Goal: Information Seeking & Learning: Learn about a topic

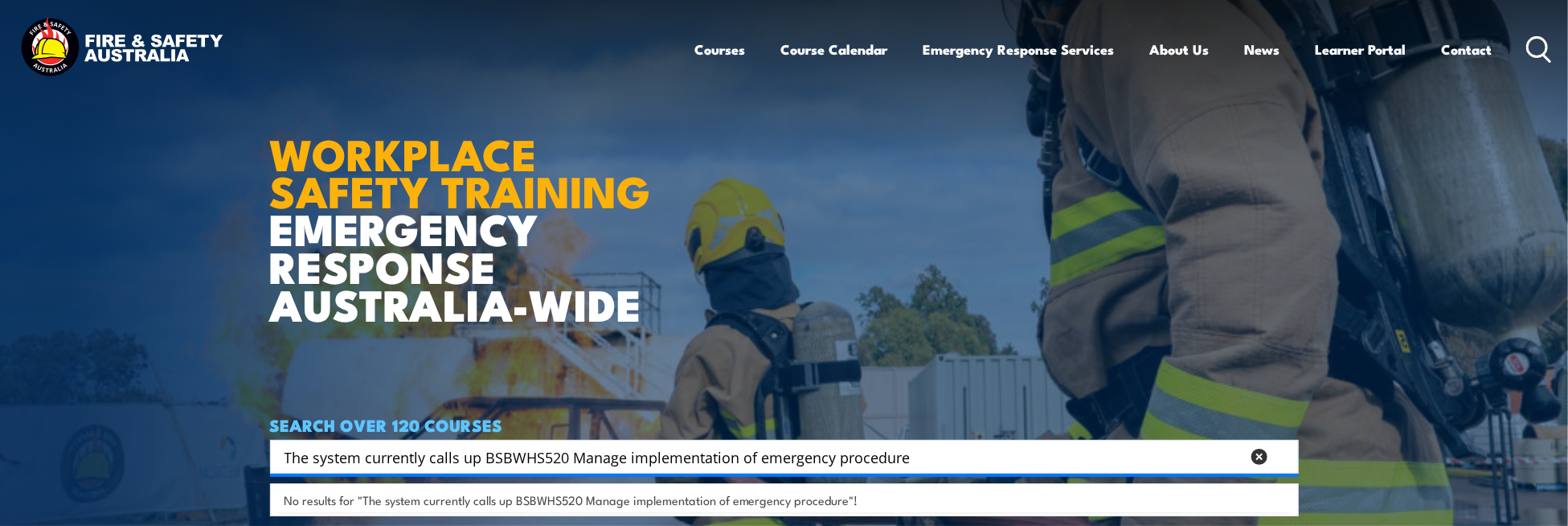
drag, startPoint x: 489, startPoint y: 461, endPoint x: 95, endPoint y: 415, distance: 396.7
click at [95, 415] on section "WORKPLACE SAFETY TRAINING EMERGENCY RESPONSE [GEOGRAPHIC_DATA]-WIDE SEARCH OVER…" at bounding box center [784, 263] width 1568 height 526
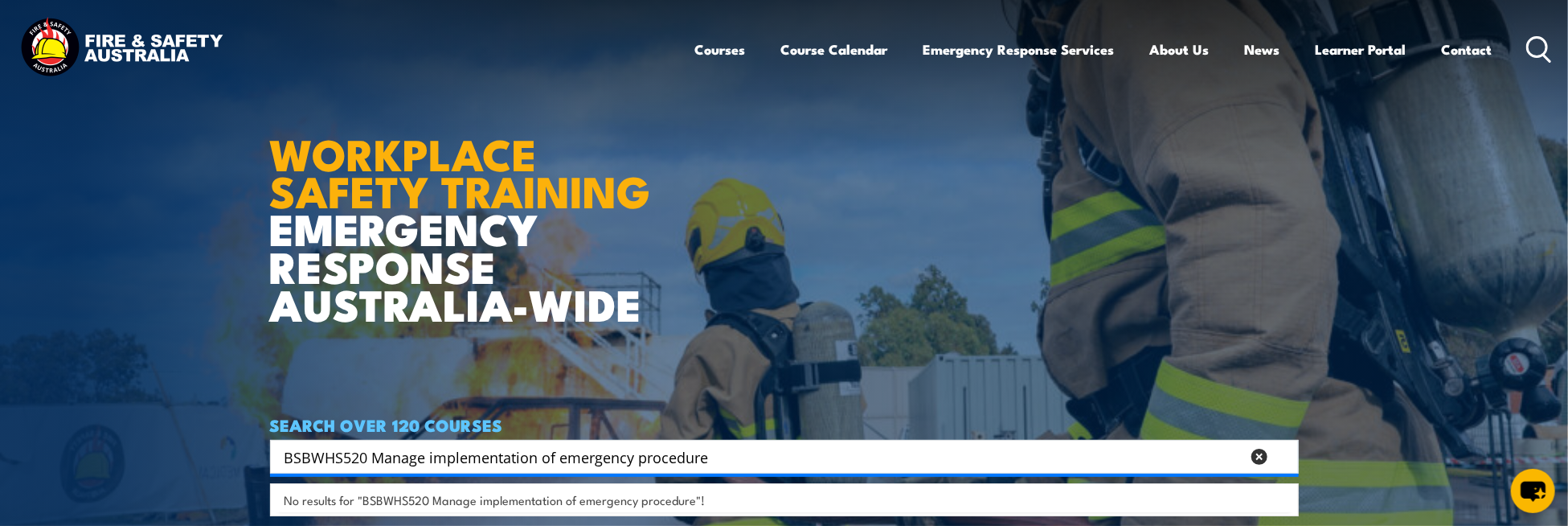
drag, startPoint x: 757, startPoint y: 460, endPoint x: 372, endPoint y: 459, distance: 385.0
click at [372, 459] on input "BSBWHS520 Manage implementation of emergency procedure" at bounding box center [763, 456] width 957 height 24
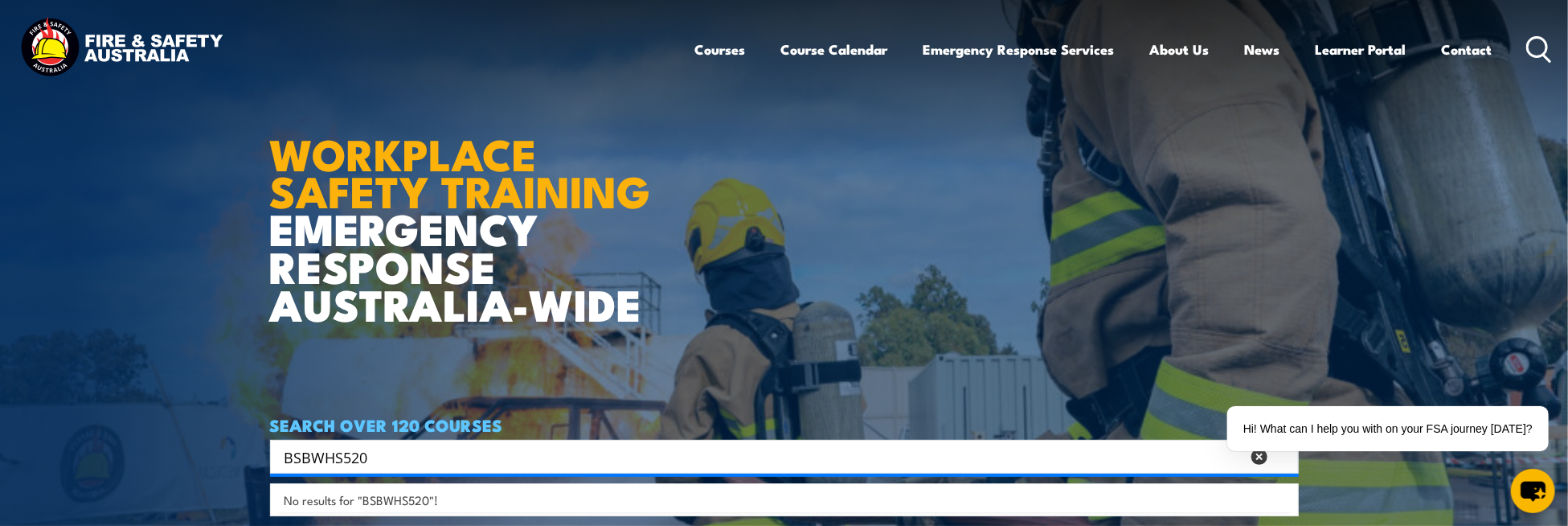
type input "BSBWHS520"
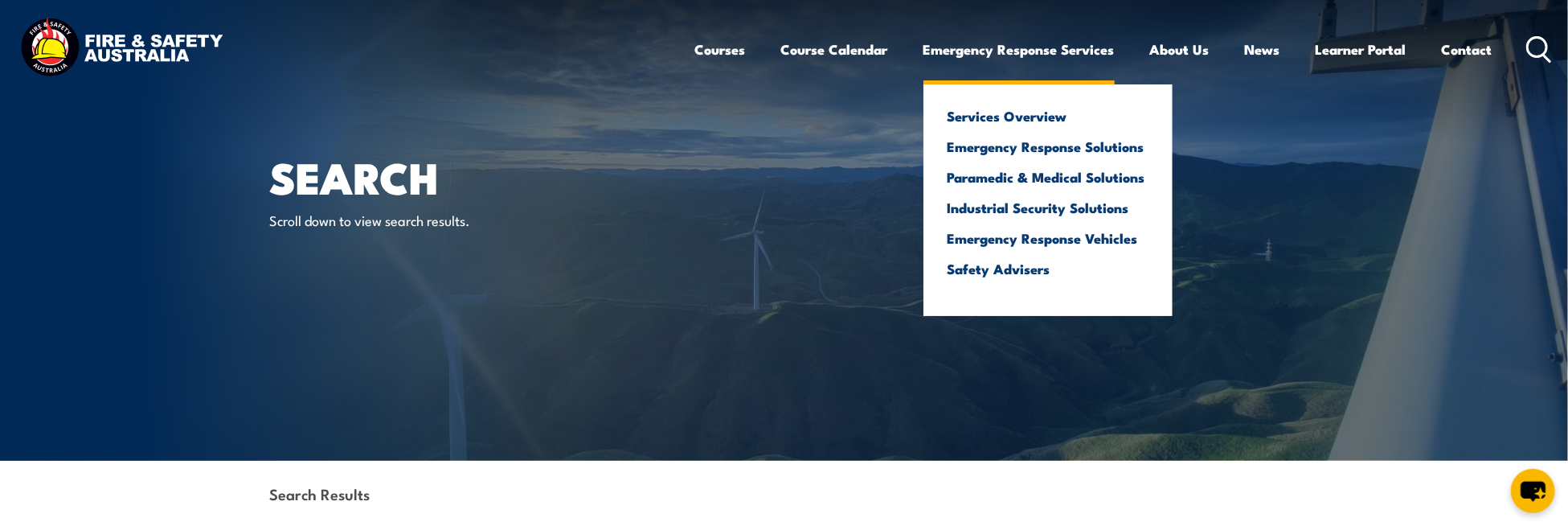
click at [1014, 51] on link "Emergency Response Services" at bounding box center [1019, 49] width 191 height 42
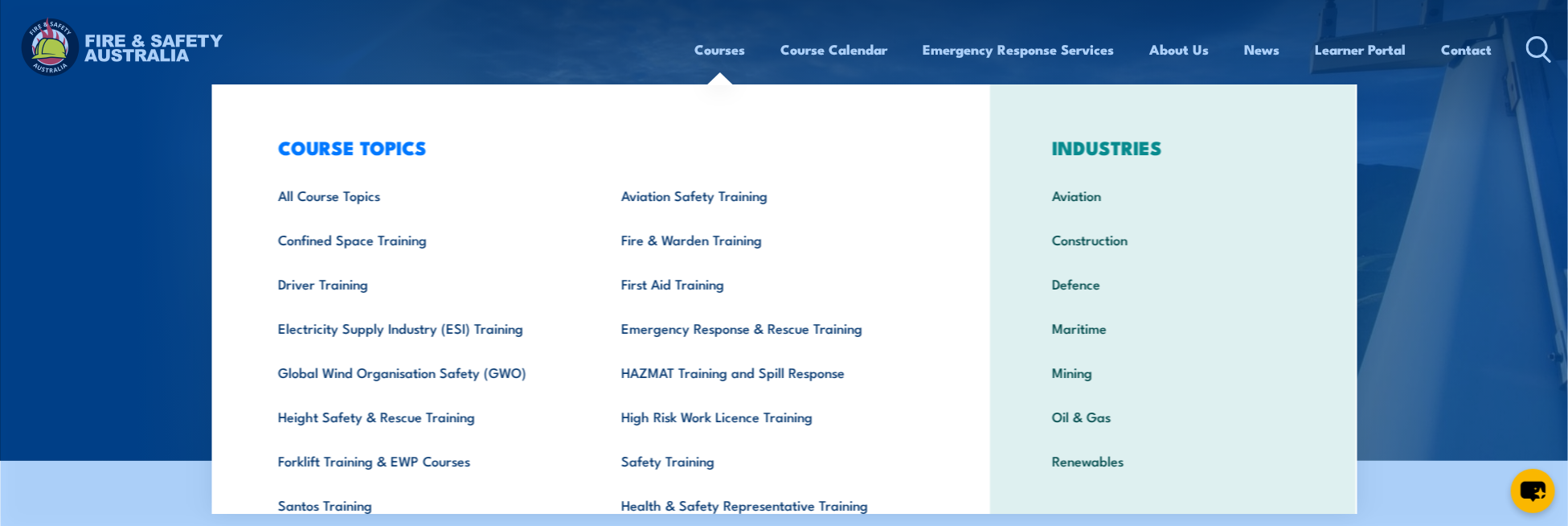
click at [708, 48] on link "Courses" at bounding box center [720, 49] width 51 height 42
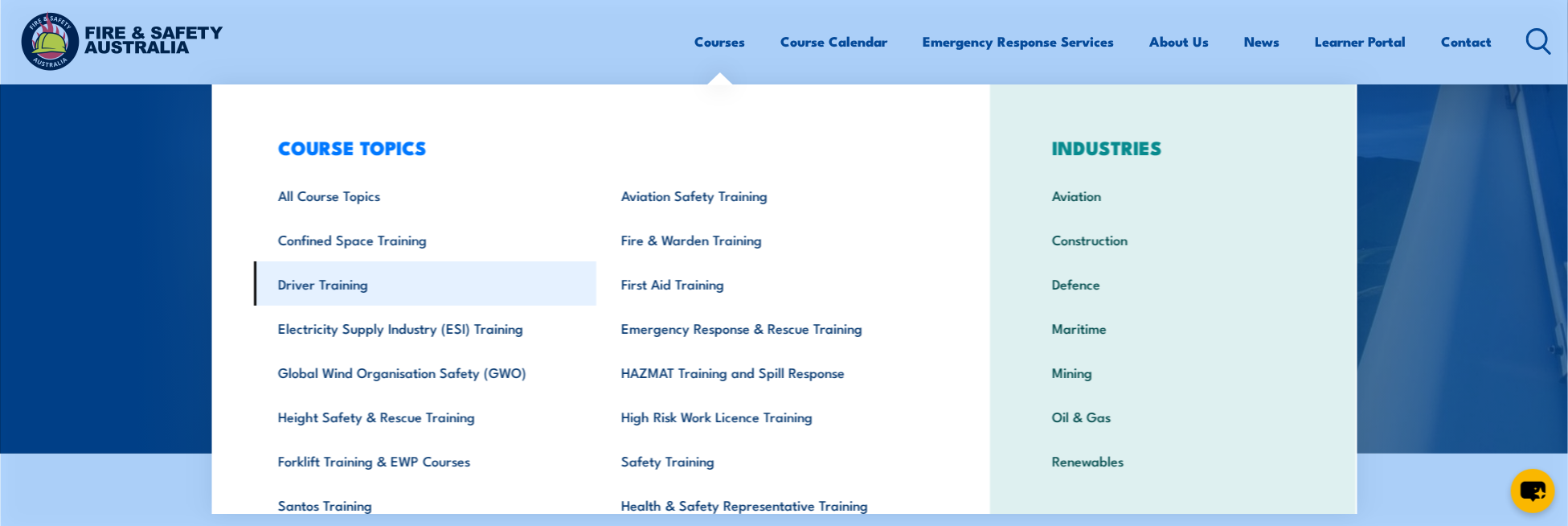
scroll to position [241, 0]
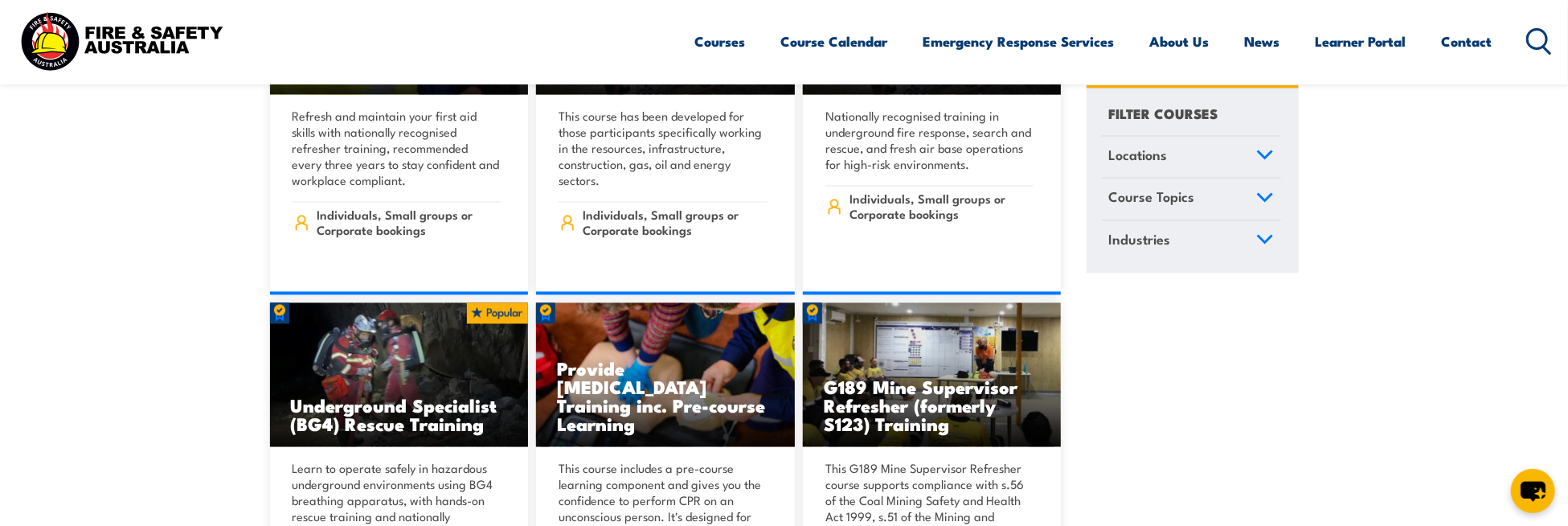
scroll to position [1770, 0]
